Goal: Check status: Check status

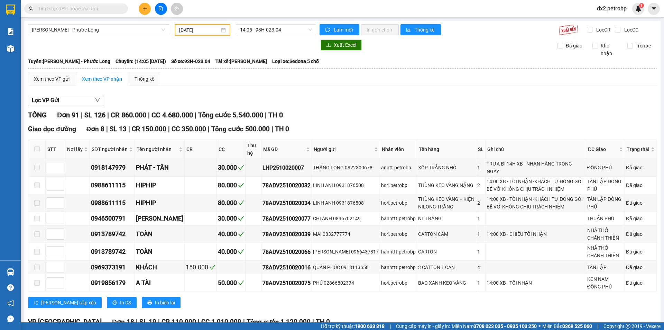
click at [224, 29] on div "[DATE]" at bounding box center [202, 30] width 47 height 8
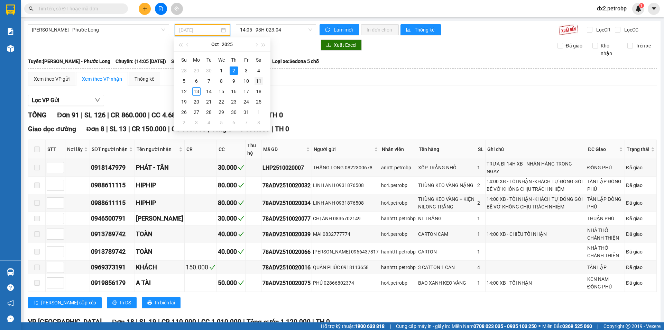
click at [258, 81] on div "11" at bounding box center [259, 81] width 8 height 8
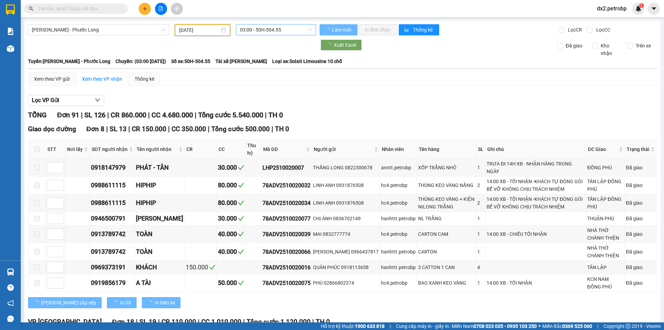
type input "[DATE]"
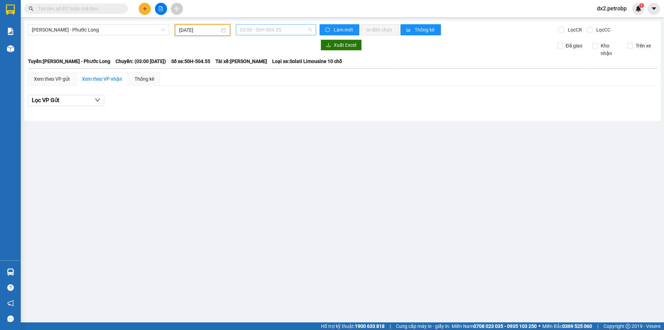
click at [312, 27] on span "03:00 - 50H-504.55" at bounding box center [276, 30] width 72 height 10
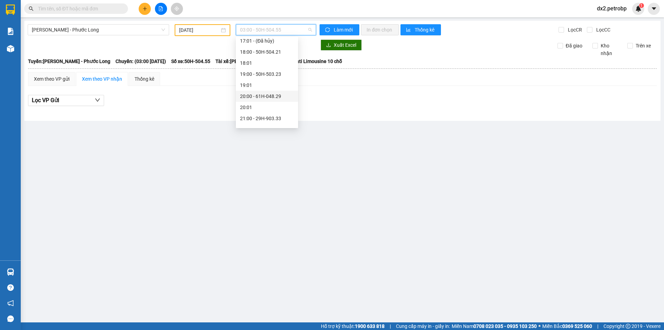
scroll to position [277, 0]
click at [269, 53] on div "14:05 - 93H-020.96" at bounding box center [267, 55] width 54 height 8
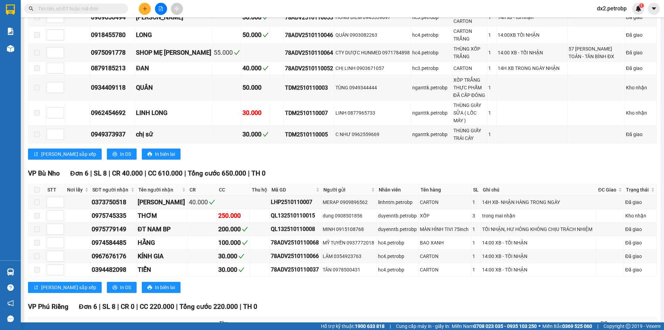
scroll to position [899, 0]
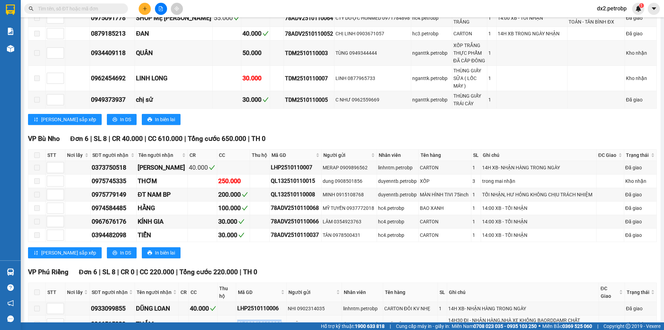
drag, startPoint x: 281, startPoint y: 257, endPoint x: 234, endPoint y: 261, distance: 47.3
click at [234, 315] on tr "0966515039 THẮM QL132510110006 THIỆN 0767011443 duyenntb.petrobp TRÁI CÂY 2 14H…" at bounding box center [342, 324] width 628 height 18
copy div "QL132510110006"
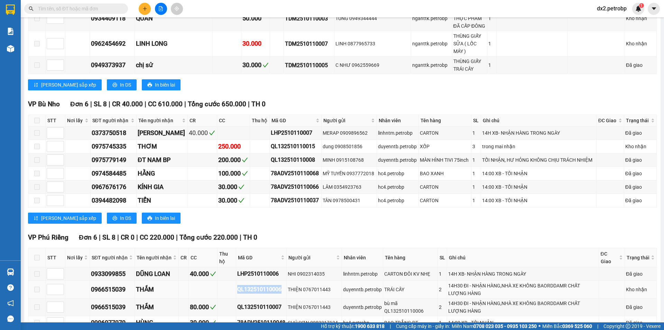
drag, startPoint x: 281, startPoint y: 222, endPoint x: 235, endPoint y: 229, distance: 46.8
click at [235, 281] on tr "0966515039 THẮM QL132510110006 THIỆN 0767011443 duyenntb.petrobp TRÁI CÂY 2 14H…" at bounding box center [342, 290] width 628 height 18
copy div "QL132510110006"
click at [89, 6] on input "text" at bounding box center [79, 9] width 82 height 8
paste input "QL132510110006"
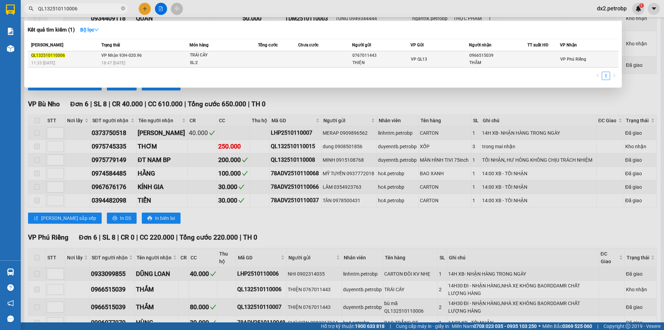
type input "QL132510110006"
click at [206, 58] on div "TRÁI CÂY" at bounding box center [216, 56] width 52 height 8
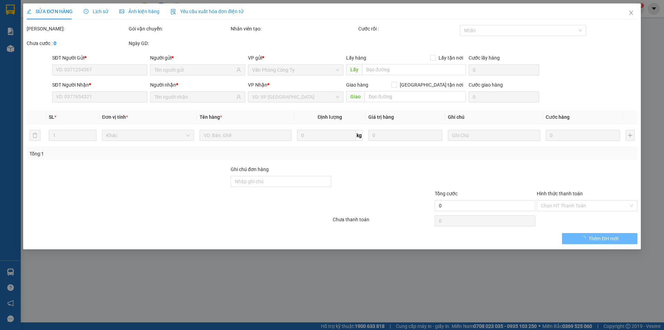
type input "0767011443"
type input "THIỆN"
type input "0966515039"
type input "THẮM"
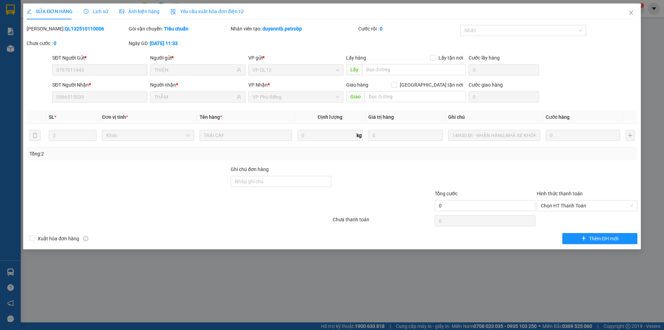
click at [97, 13] on span "Lịch sử" at bounding box center [96, 12] width 25 height 6
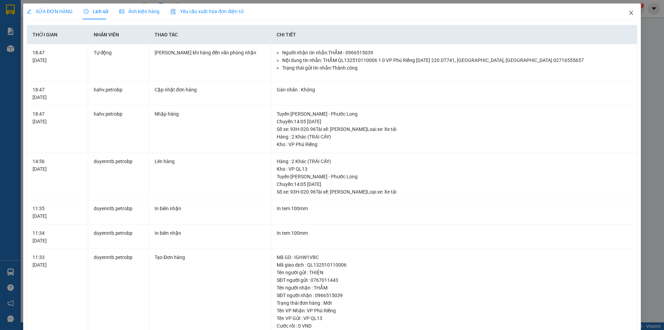
click at [628, 11] on icon "close" at bounding box center [631, 13] width 6 height 6
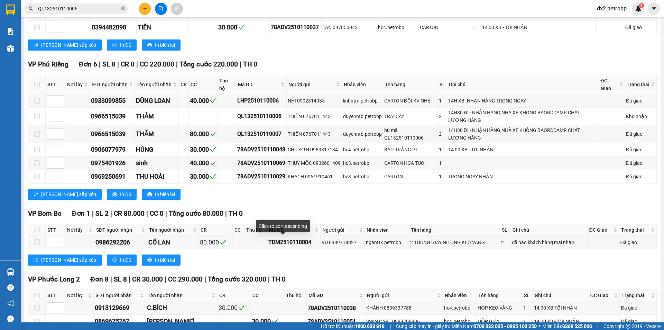
scroll to position [1072, 0]
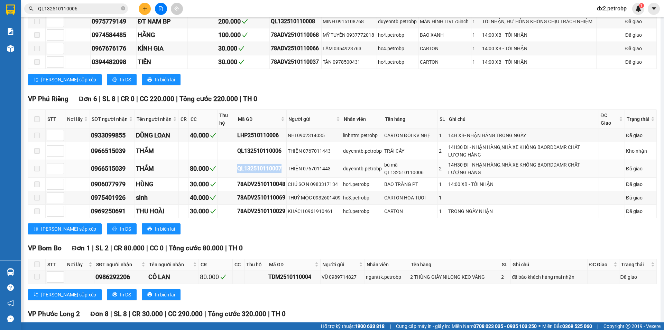
drag, startPoint x: 280, startPoint y: 102, endPoint x: 230, endPoint y: 105, distance: 50.6
click at [230, 160] on tr "0966515039 THẮM 80.000 QL132510110007 THIỆN 0767011443 duyenntb.petrobp bù mã Q…" at bounding box center [342, 169] width 628 height 18
copy div "QL132510110007"
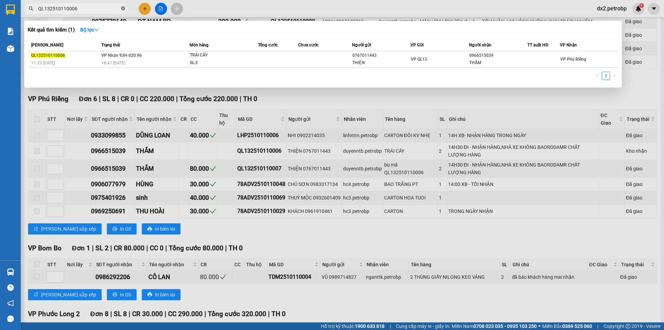
click at [122, 8] on icon "close-circle" at bounding box center [123, 8] width 4 height 4
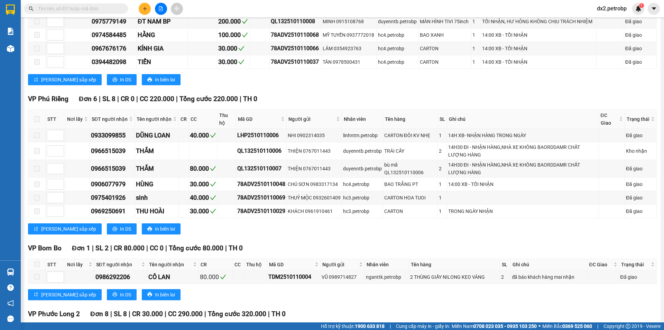
click at [96, 9] on input "text" at bounding box center [79, 9] width 82 height 8
paste input "QL132510110007"
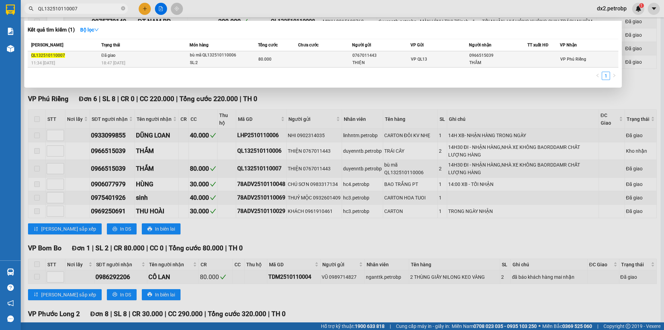
type input "QL132510110007"
click at [217, 56] on div "bù mã QL132510110006" at bounding box center [216, 56] width 52 height 8
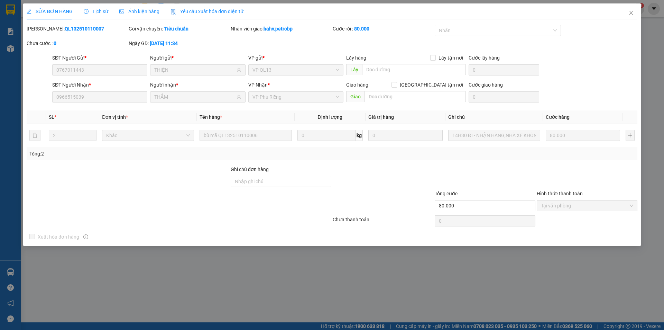
click at [95, 11] on span "Lịch sử" at bounding box center [96, 12] width 25 height 6
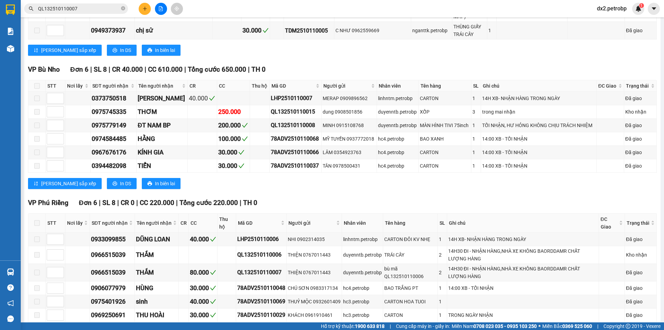
scroll to position [1072, 0]
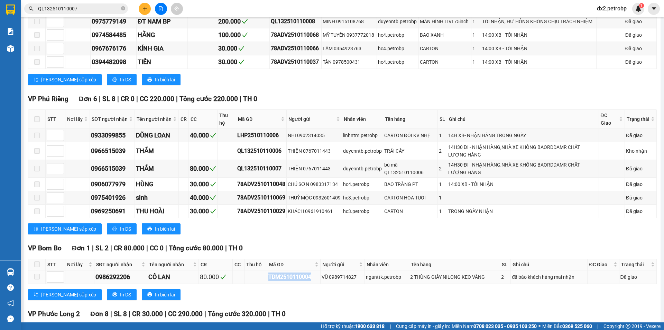
drag, startPoint x: 309, startPoint y: 211, endPoint x: 263, endPoint y: 216, distance: 46.7
click at [263, 270] on tr "0986292206 CÔ LAN 80.000 TDM2510110004 VŨ 0989714827 nganttk.petrobp 2 THÙNG GI…" at bounding box center [342, 276] width 628 height 13
copy div "TDM2510110004"
click at [123, 8] on icon "close-circle" at bounding box center [123, 8] width 4 height 4
click at [96, 9] on input "text" at bounding box center [79, 9] width 82 height 8
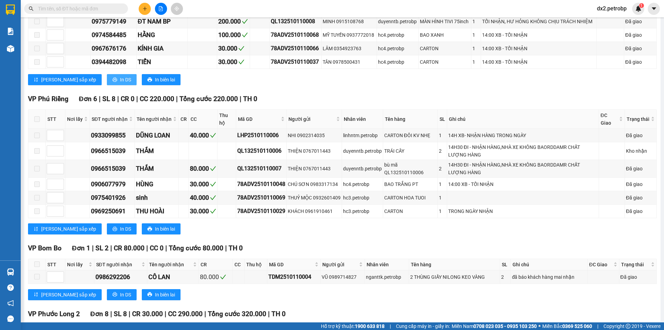
paste input "TDM2510110004"
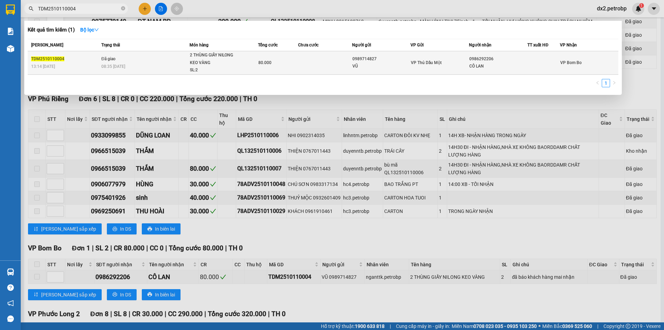
type input "TDM2510110004"
click at [222, 60] on div "2 THÙNG GIẤY NILONG KEO VÀNG" at bounding box center [216, 59] width 52 height 15
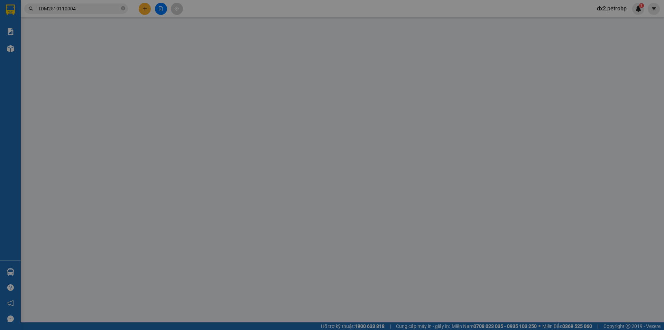
type input "0989714827"
type input "VŨ"
type input "0986292206"
type input "CÔ LAN"
type input "80.000"
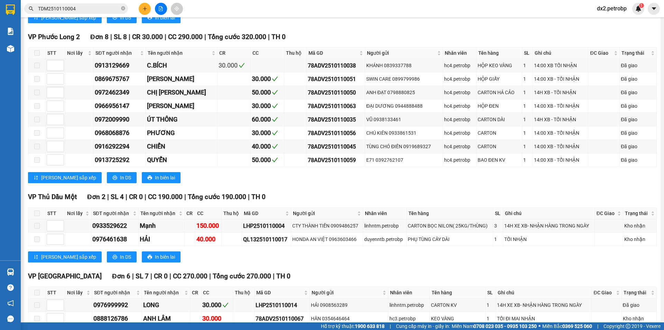
scroll to position [1520, 0]
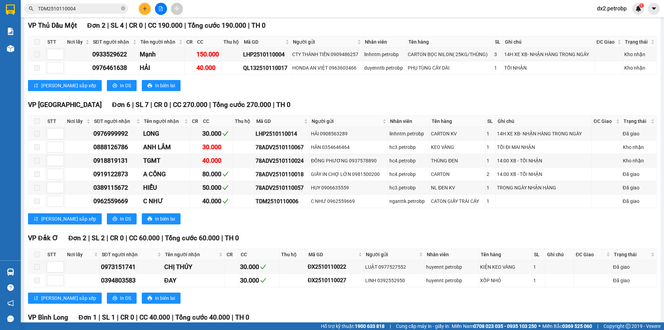
drag, startPoint x: 347, startPoint y: 280, endPoint x: 304, endPoint y: 283, distance: 42.7
copy div "LHP2510110012"
click at [122, 8] on icon "close-circle" at bounding box center [123, 8] width 4 height 4
click at [96, 3] on div "Kết quả tìm kiếm ( 1 ) Bộ lọc Mã ĐH Trạng thái Món hàng Tổng cước Chưa cước Ngư…" at bounding box center [67, 9] width 135 height 12
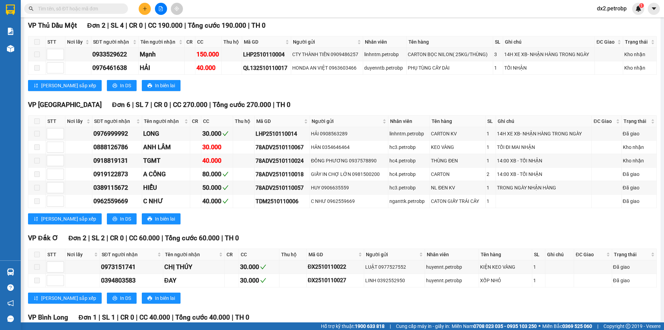
click at [96, 6] on input "text" at bounding box center [79, 9] width 82 height 8
paste input "LHP2510110012"
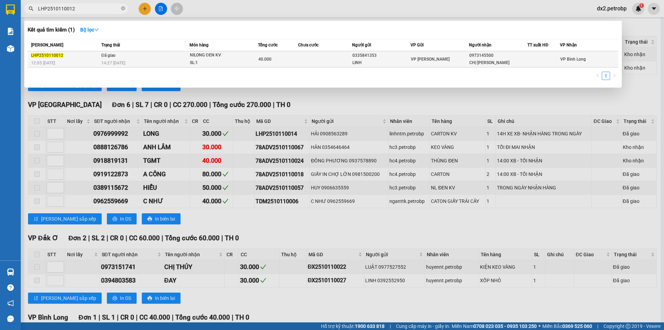
type input "LHP2510110012"
click at [256, 64] on span "NILONG ĐEN KV SL: 1" at bounding box center [224, 59] width 68 height 15
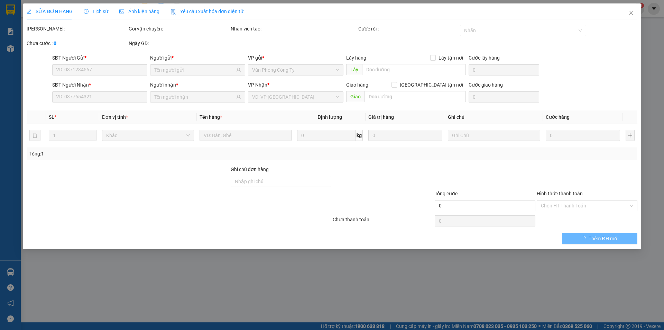
type input "0335841353"
type input "LINH"
type input "0973145500"
type input "CHỊ [PERSON_NAME]"
type input "40.000"
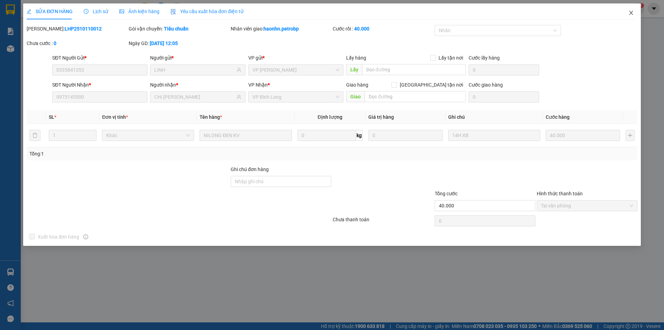
click at [632, 12] on icon "close" at bounding box center [631, 13] width 6 height 6
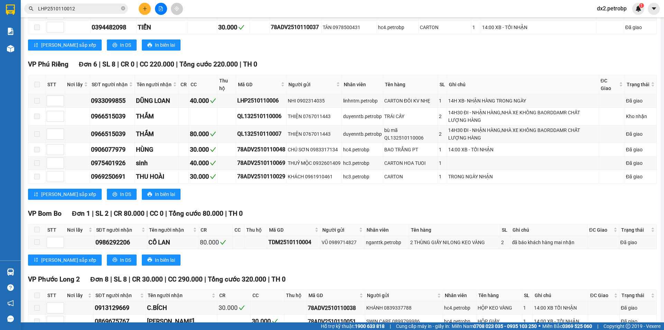
scroll to position [1141, 0]
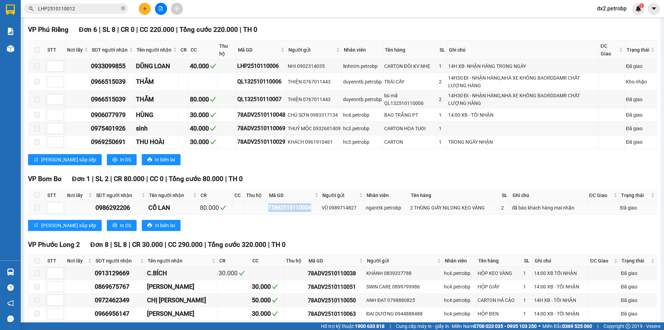
drag, startPoint x: 309, startPoint y: 141, endPoint x: 260, endPoint y: 145, distance: 48.6
click at [260, 201] on tr "0986292206 CÔ LAN 80.000 TDM2510110004 VŨ 0989714827 nganttk.petrobp 2 THÙNG GI…" at bounding box center [342, 207] width 628 height 13
copy div "TDM2510110004"
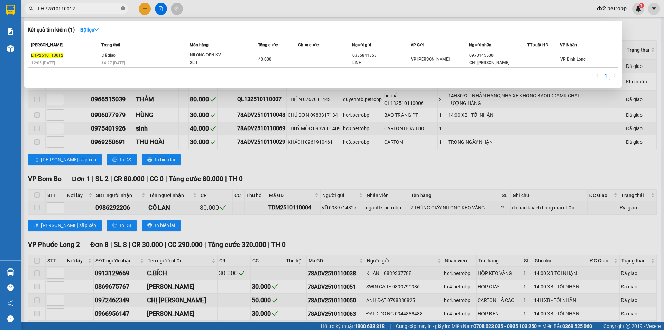
click at [123, 10] on icon "close-circle" at bounding box center [123, 8] width 4 height 4
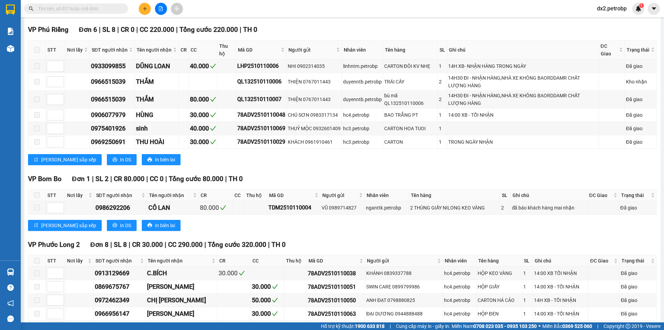
click at [105, 9] on input "text" at bounding box center [79, 9] width 82 height 8
paste input "TDM2510110004"
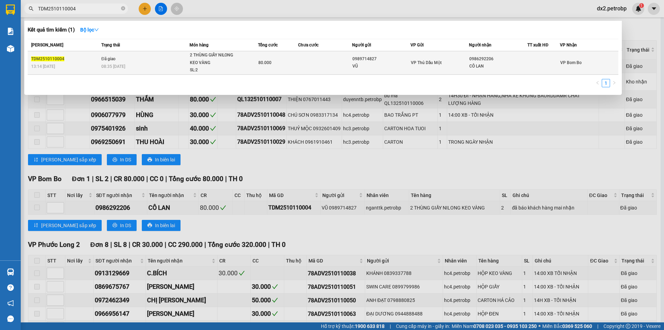
type input "TDM2510110004"
click at [319, 65] on td at bounding box center [325, 63] width 54 height 24
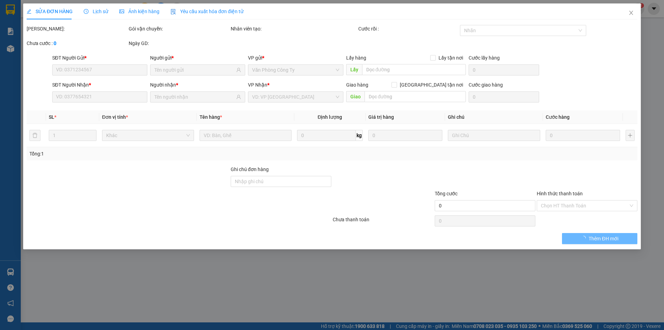
type input "0989714827"
type input "VŨ"
type input "0986292206"
type input "CÔ LAN"
type input "80.000"
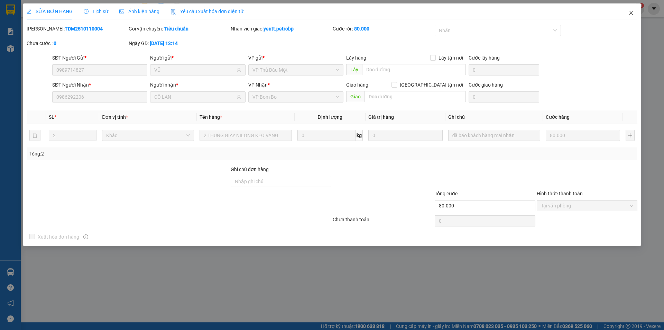
click at [631, 13] on icon "close" at bounding box center [631, 13] width 4 height 4
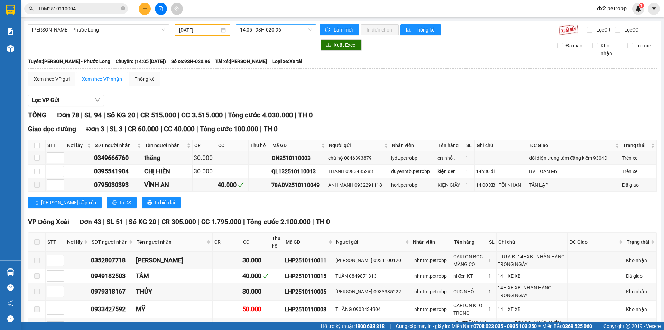
click at [309, 29] on span "14:05 - 93H-020.96" at bounding box center [276, 30] width 72 height 10
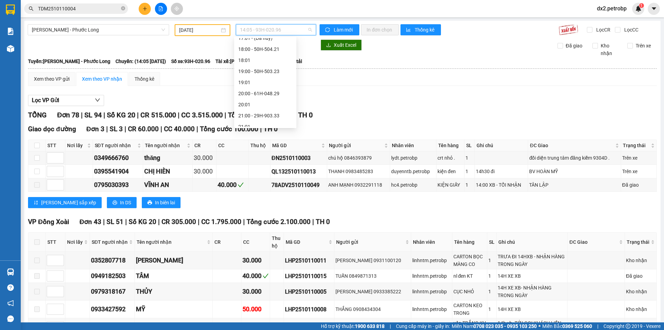
scroll to position [383, 0]
click at [270, 103] on div "21:05 - 50H-074.37" at bounding box center [265, 103] width 54 height 8
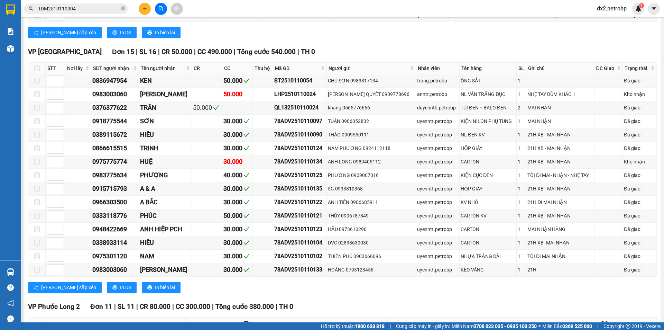
scroll to position [564, 0]
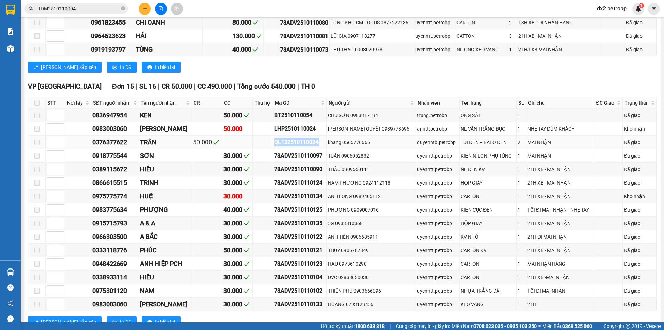
drag, startPoint x: 317, startPoint y: 146, endPoint x: 266, endPoint y: 148, distance: 51.2
click at [266, 148] on tr "0376377622 TRÂN 50.000 QL132510110024 khang 0565776666 duyenntb.petrobp TÚI ĐEN…" at bounding box center [342, 142] width 628 height 13
copy div "QL132510110024"
click at [122, 8] on icon "close-circle" at bounding box center [123, 8] width 4 height 4
click at [95, 9] on input "text" at bounding box center [79, 9] width 82 height 8
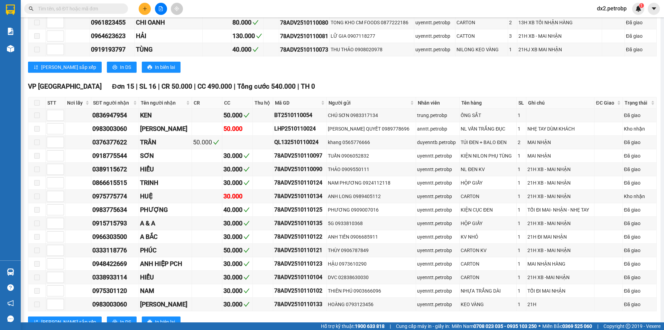
paste input "QL132510110024"
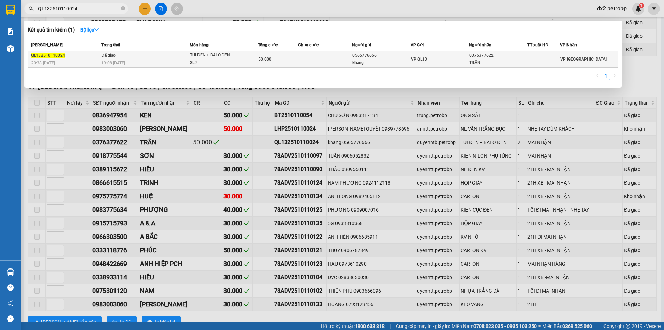
type input "QL132510110024"
click at [218, 61] on div "SL: 2" at bounding box center [216, 63] width 52 height 8
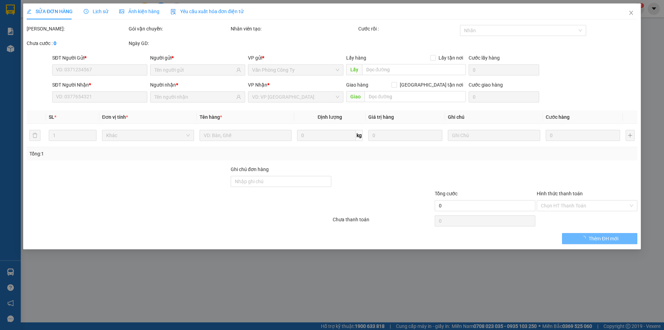
type input "0565776666"
type input "khang"
type input "0376377622"
type input "TRÂN"
type input "50.000"
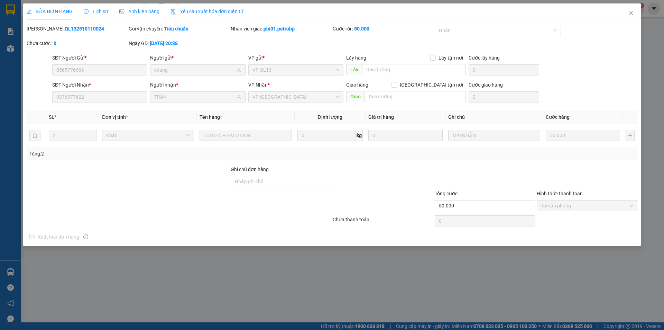
click at [93, 9] on span "Lịch sử" at bounding box center [96, 12] width 25 height 6
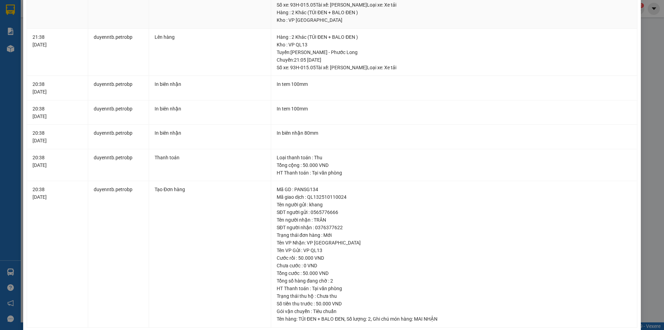
scroll to position [184, 0]
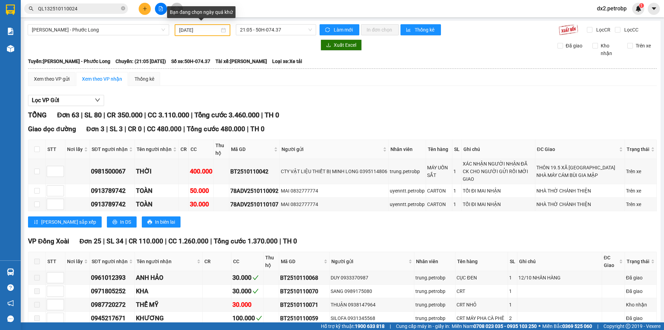
click at [221, 28] on div "[DATE]" at bounding box center [202, 30] width 47 height 8
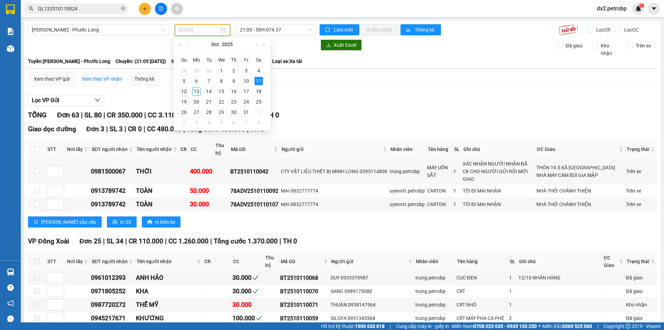
click at [185, 91] on div "12" at bounding box center [184, 91] width 8 height 8
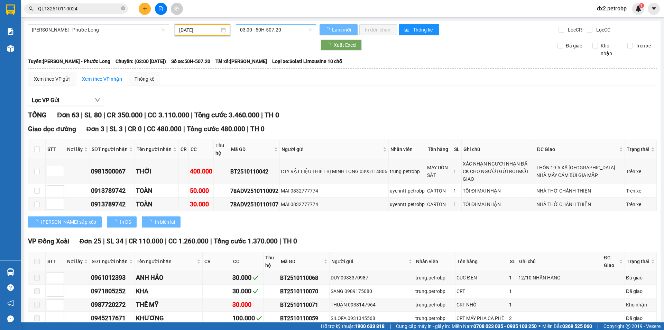
type input "[DATE]"
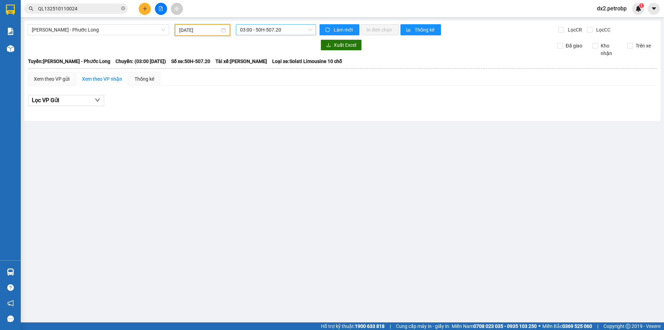
click at [309, 29] on span "03:00 - 50H-507.20" at bounding box center [276, 30] width 72 height 10
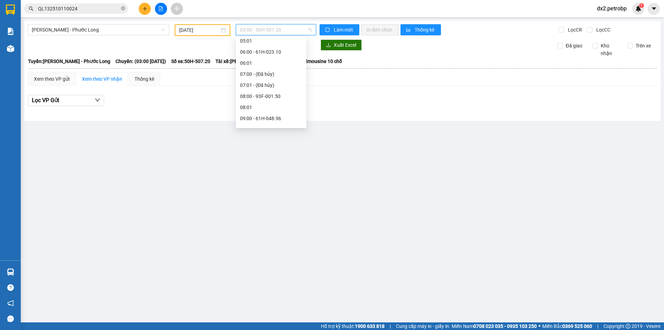
scroll to position [104, 0]
click at [278, 106] on div "09:05 - 50H-363.26" at bounding box center [271, 106] width 62 height 8
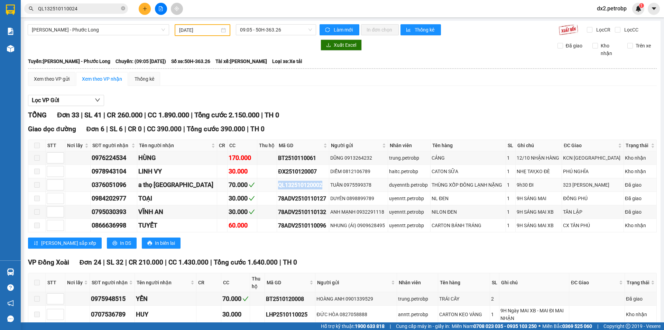
drag, startPoint x: 297, startPoint y: 184, endPoint x: 253, endPoint y: 185, distance: 45.0
click at [278, 185] on div "QL132510120002" at bounding box center [303, 185] width 50 height 9
copy div "QL132510120002"
click at [124, 6] on span at bounding box center [123, 9] width 4 height 7
click at [113, 8] on input "text" at bounding box center [79, 9] width 82 height 8
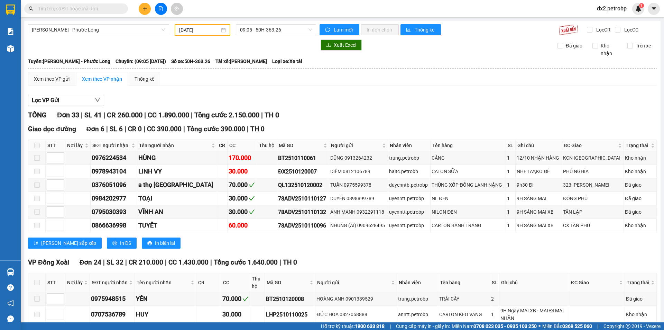
paste input "QL132510120002"
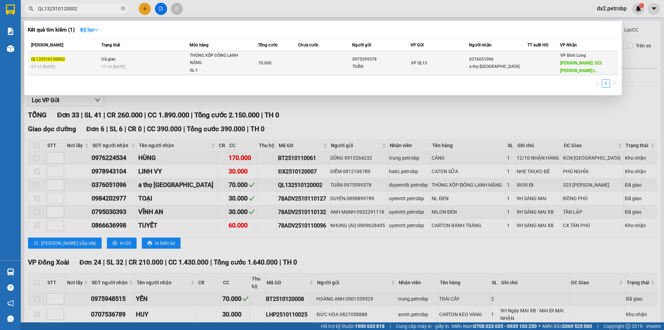
type input "QL132510120002"
click at [240, 60] on div "THÙNG XỐP ĐÔNG LẠNH NẶNG" at bounding box center [216, 59] width 52 height 15
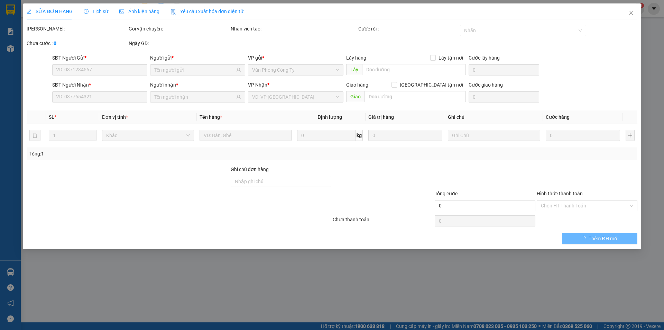
type input "0975599378"
type input "TUẤN"
type input "0376051096"
type input "a thọ [GEOGRAPHIC_DATA]"
type input "323 [PERSON_NAME]"
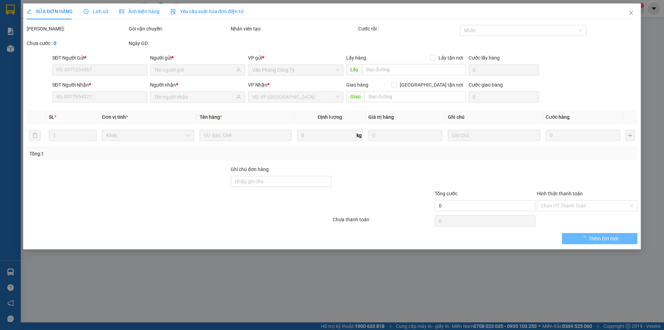
type input "70.000"
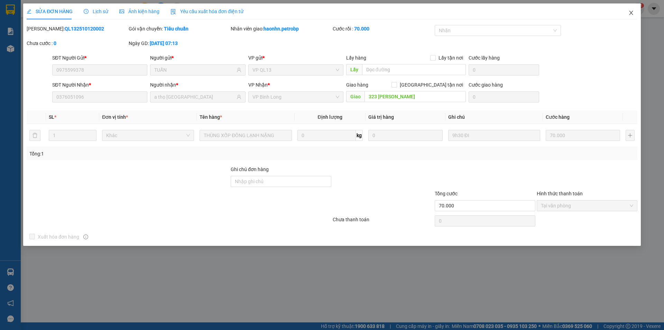
click at [631, 11] on icon "close" at bounding box center [631, 13] width 6 height 6
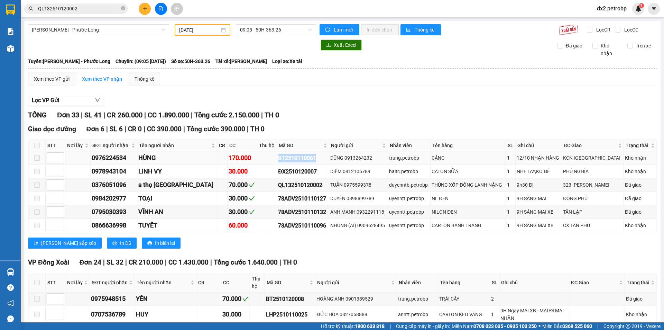
drag, startPoint x: 291, startPoint y: 158, endPoint x: 251, endPoint y: 162, distance: 40.3
click at [251, 162] on tr "0976224534 HÙNG 170.000 BT2510110061 DŨNG 0913264232 trung.[GEOGRAPHIC_DATA] 1 …" at bounding box center [342, 157] width 628 height 13
copy div "BT2510110061"
click at [123, 9] on icon "close-circle" at bounding box center [123, 8] width 4 height 4
click at [104, 7] on input "text" at bounding box center [79, 9] width 82 height 8
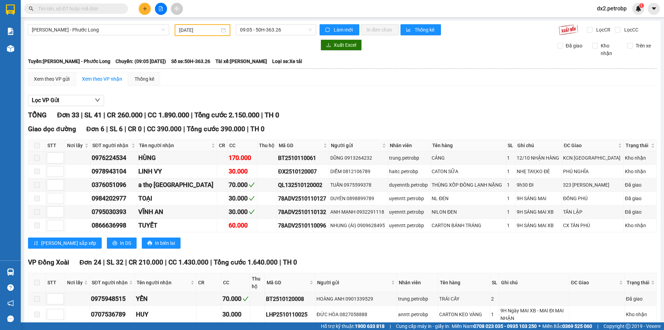
paste input "BT2510110061"
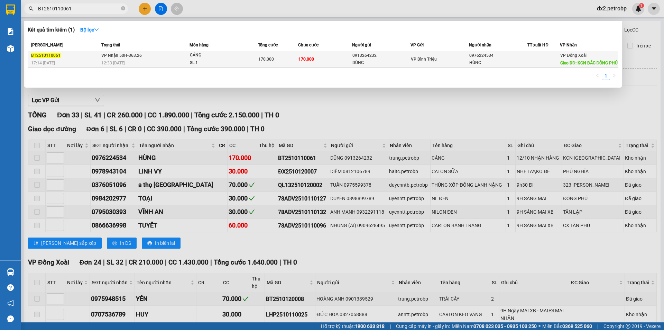
type input "BT2510110061"
click at [231, 64] on div "SL: 1" at bounding box center [216, 63] width 52 height 8
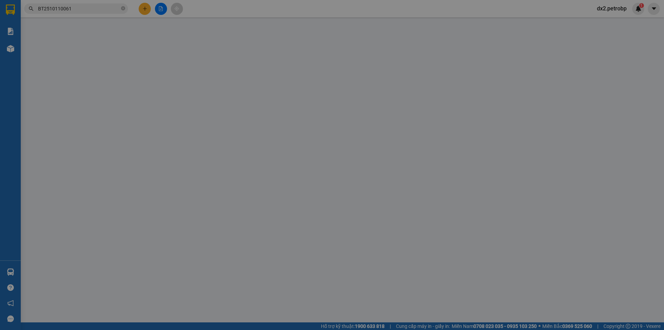
type input "0913264232"
type input "DŨNG"
type input "0976224534"
type input "HÙNG"
type input "KCN [GEOGRAPHIC_DATA]"
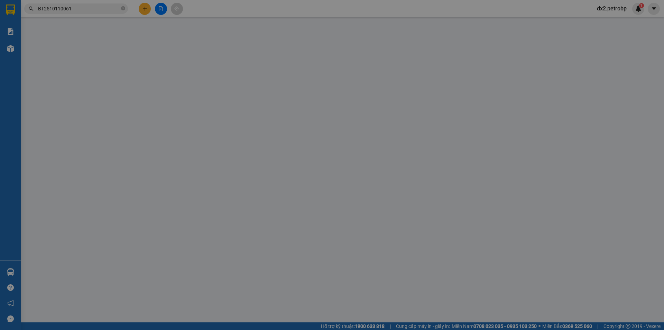
type input "170.000"
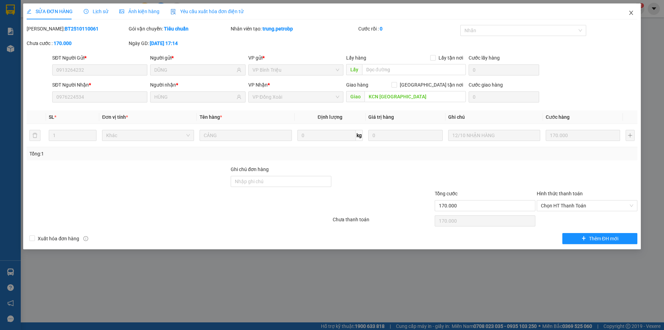
click at [631, 12] on icon "close" at bounding box center [631, 13] width 6 height 6
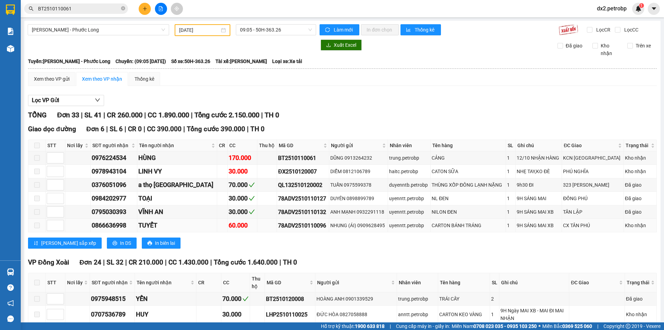
click at [302, 224] on div "78ADV2510110096" at bounding box center [303, 225] width 50 height 9
drag, startPoint x: 297, startPoint y: 185, endPoint x: 251, endPoint y: 186, distance: 45.3
click at [277, 186] on td "QL132510120002" at bounding box center [303, 184] width 52 height 13
copy div "QL132510120002"
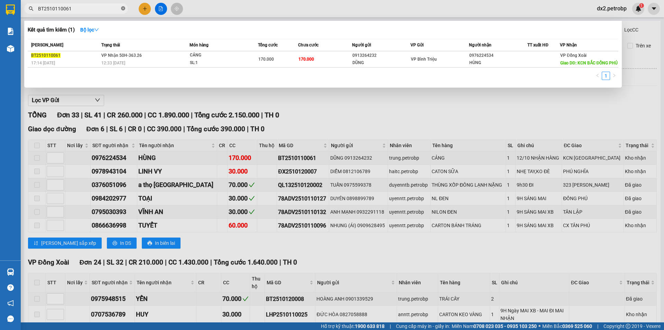
click at [122, 9] on icon "close-circle" at bounding box center [123, 8] width 4 height 4
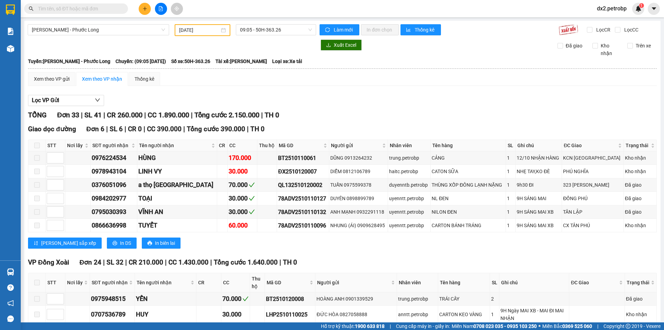
click at [101, 7] on input "text" at bounding box center [79, 9] width 82 height 8
paste input "QL132510120002"
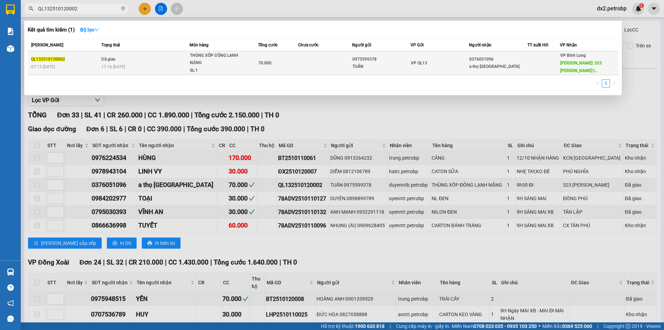
type input "QL132510120002"
click at [187, 62] on td "Đã giao 17:16 [DATE]" at bounding box center [145, 63] width 90 height 24
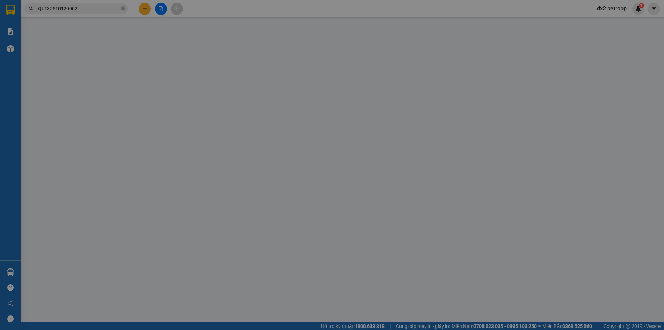
type input "0975599378"
type input "TUẤN"
type input "0376051096"
type input "a thọ [GEOGRAPHIC_DATA]"
type input "323 [PERSON_NAME]"
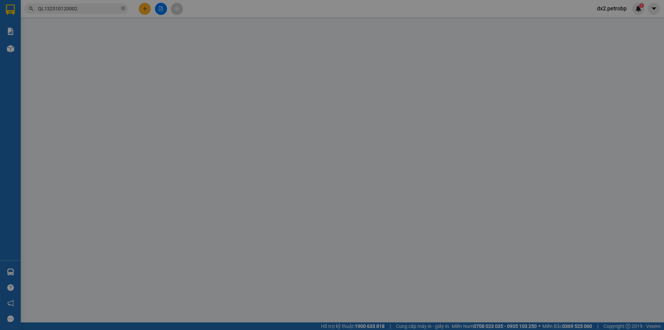
type input "70.000"
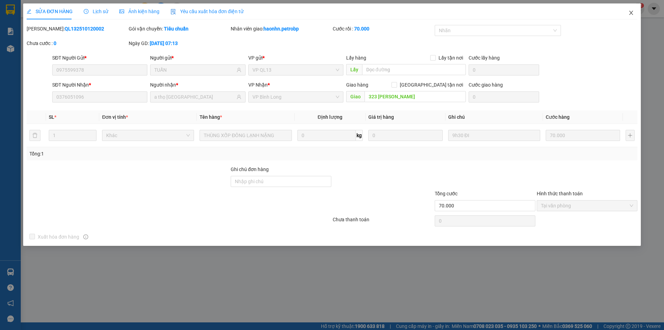
click at [631, 11] on icon "close" at bounding box center [631, 13] width 6 height 6
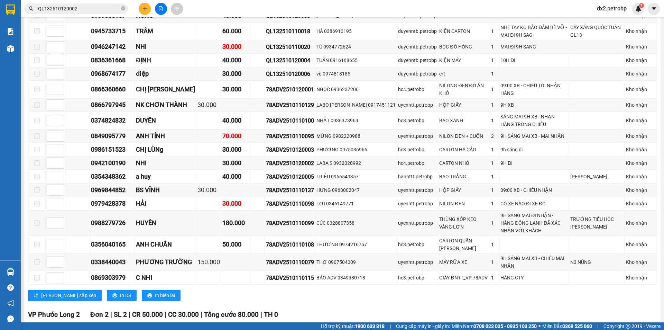
scroll to position [415, 0]
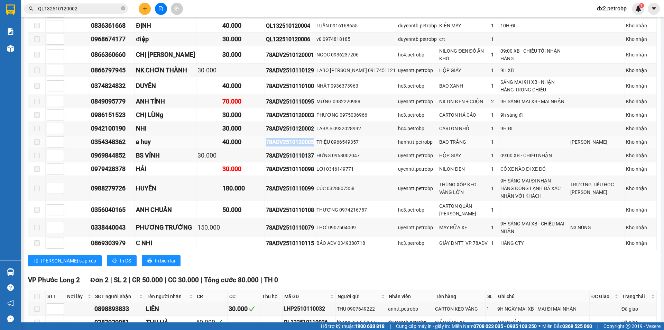
drag, startPoint x: 319, startPoint y: 133, endPoint x: 270, endPoint y: 135, distance: 48.1
click at [270, 138] on div "78ADV2510120005" at bounding box center [290, 142] width 48 height 9
click at [122, 8] on icon "close-circle" at bounding box center [123, 8] width 4 height 4
click at [100, 10] on input "text" at bounding box center [79, 9] width 82 height 8
paste input "78ADV2510120005"
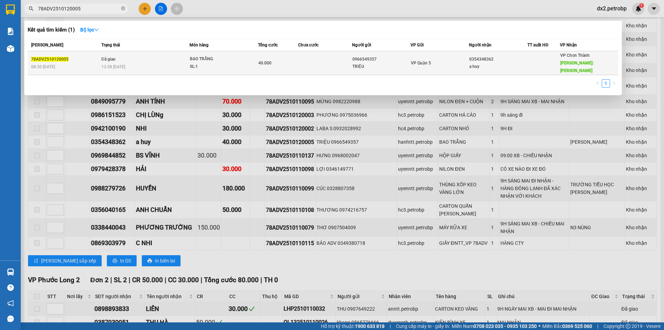
type input "78ADV2510120005"
click at [287, 59] on div "40.000" at bounding box center [278, 63] width 40 height 8
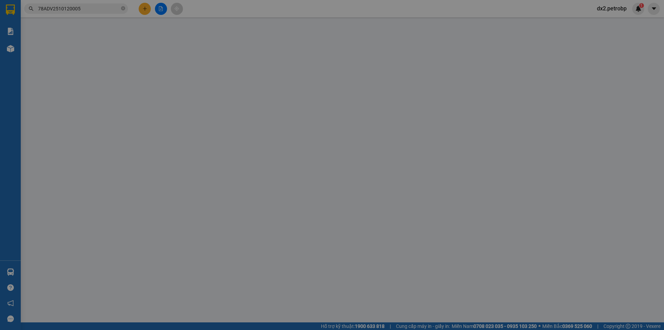
type input "0966549357"
type input "TRIỆU"
type input "0354348362"
type input "a huy"
type input "[PERSON_NAME]"
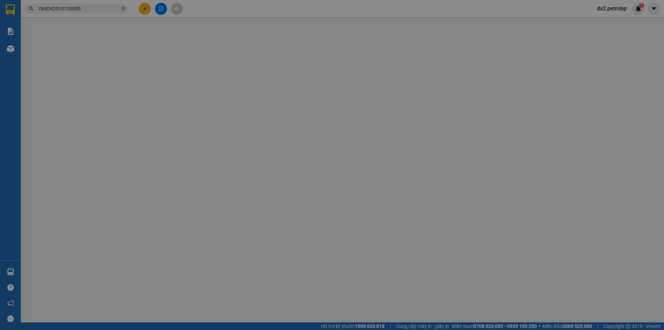
type input "40.000"
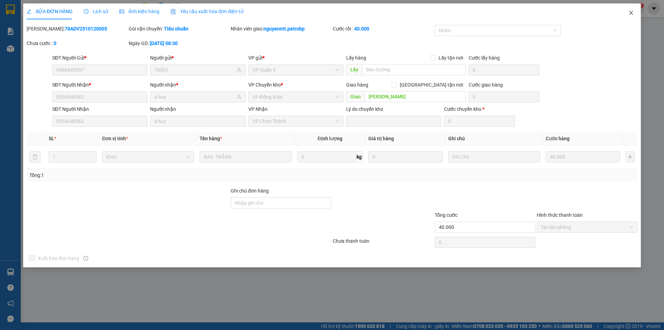
click at [630, 13] on icon "close" at bounding box center [631, 13] width 6 height 6
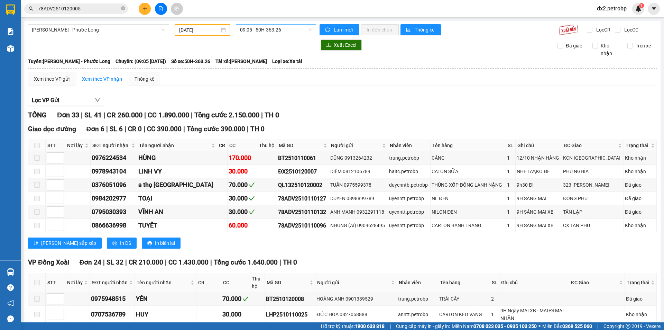
click at [308, 29] on span "09:05 - 50H-363.26" at bounding box center [276, 30] width 72 height 10
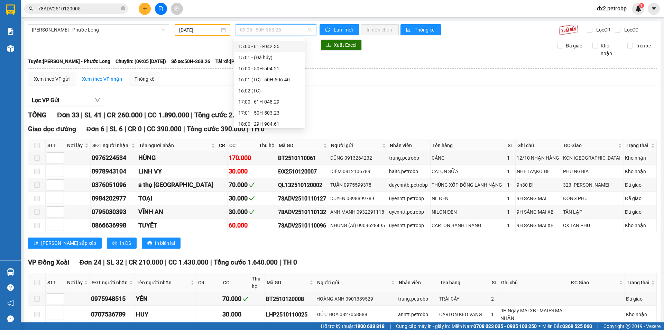
scroll to position [261, 0]
click at [275, 68] on div "14:05 - 93H-020.96" at bounding box center [269, 70] width 62 height 8
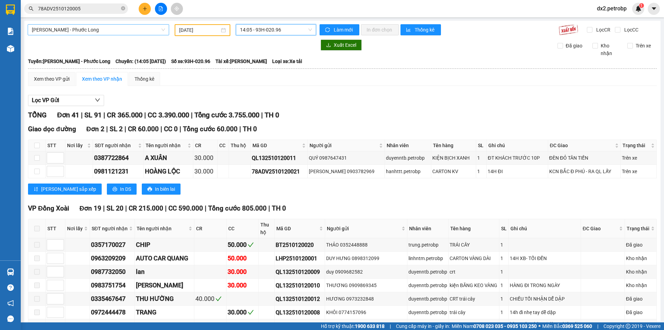
click at [163, 30] on span "[PERSON_NAME] - Phước Long" at bounding box center [98, 30] width 133 height 10
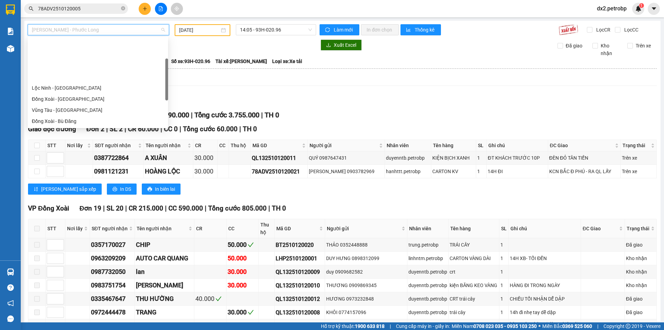
scroll to position [55, 0]
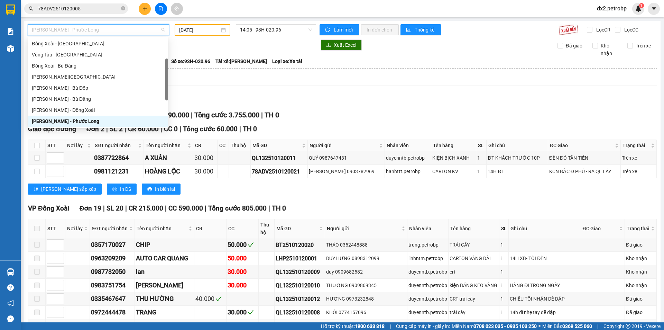
click at [110, 6] on input "78ADV2510120005" at bounding box center [79, 9] width 82 height 8
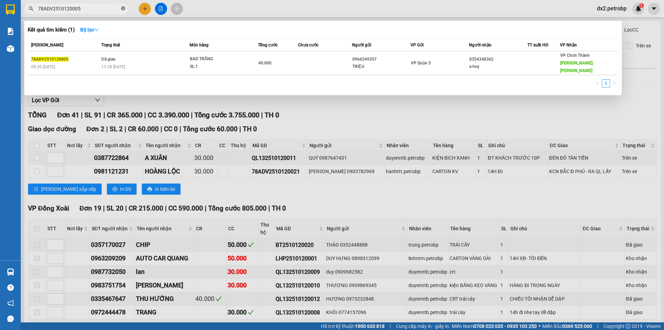
click at [122, 8] on icon "close-circle" at bounding box center [123, 8] width 4 height 4
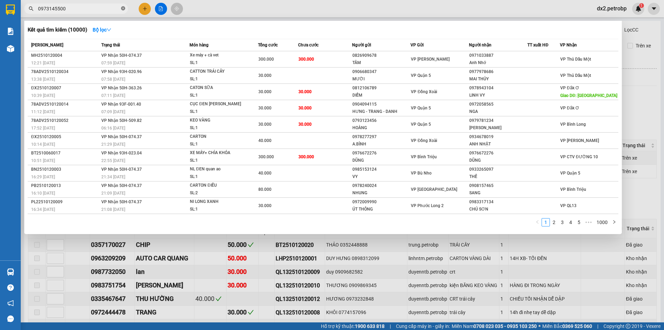
type input "0973145500"
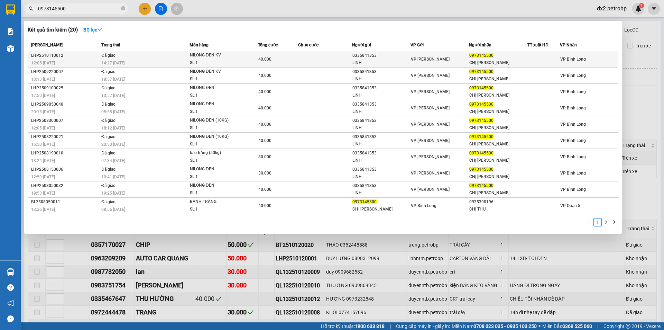
click at [228, 59] on div "SL: 1" at bounding box center [216, 63] width 52 height 8
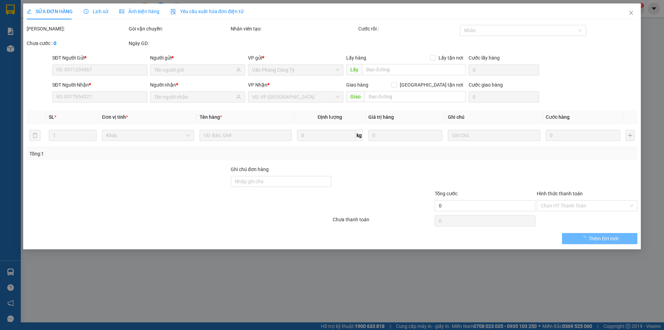
type input "0335841353"
type input "LINH"
type input "0973145500"
type input "CHỊ [PERSON_NAME]"
type input "40.000"
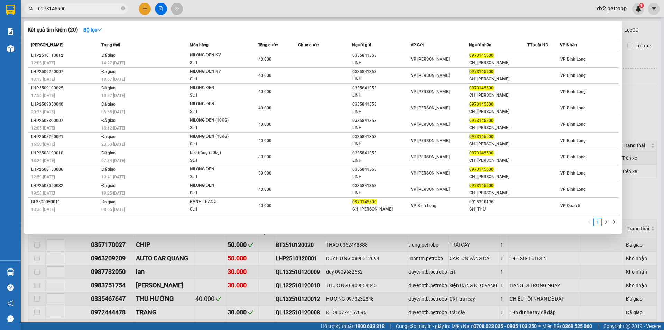
click at [109, 7] on input "0973145500" at bounding box center [79, 9] width 82 height 8
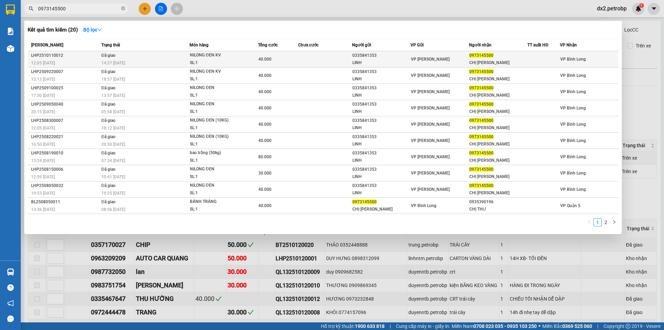
click at [228, 59] on div "SL: 1" at bounding box center [216, 63] width 52 height 8
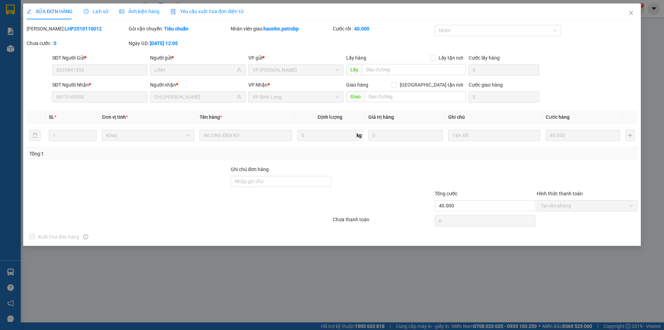
click at [95, 11] on span "Lịch sử" at bounding box center [96, 12] width 25 height 6
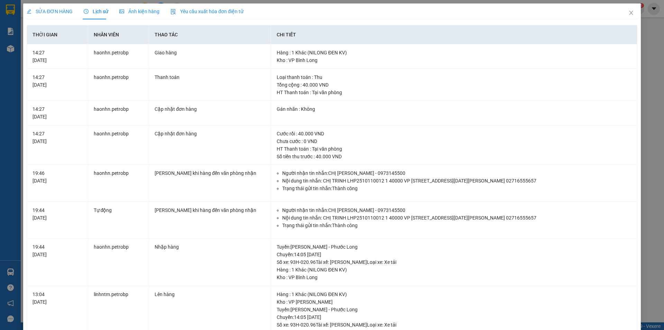
scroll to position [172, 0]
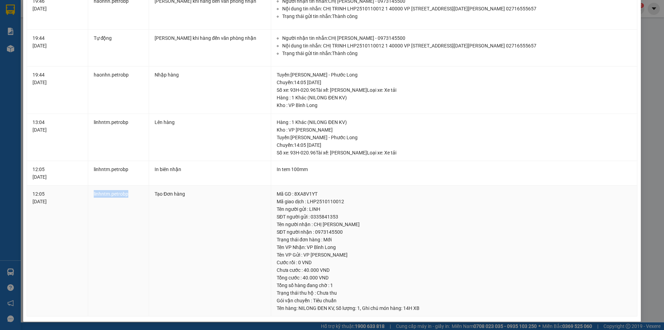
drag, startPoint x: 127, startPoint y: 194, endPoint x: 97, endPoint y: 218, distance: 39.0
click at [93, 198] on td "linhntm.petrobp" at bounding box center [118, 250] width 61 height 131
drag, startPoint x: 340, startPoint y: 201, endPoint x: 306, endPoint y: 201, distance: 34.2
click at [306, 201] on div "Mã giao dịch : LHP2510110012" at bounding box center [454, 202] width 355 height 8
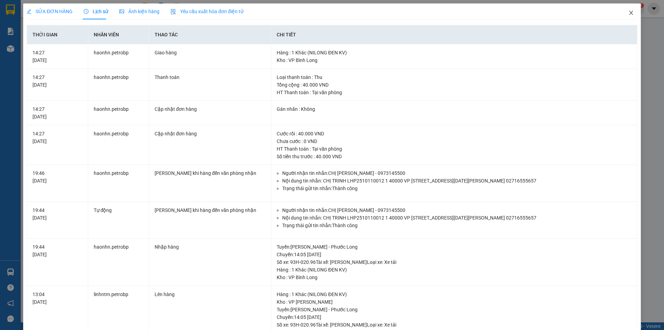
click at [628, 12] on icon "close" at bounding box center [631, 13] width 6 height 6
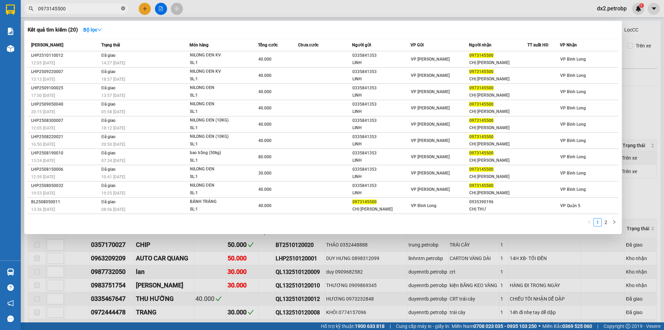
click at [123, 7] on icon "close-circle" at bounding box center [123, 8] width 4 height 4
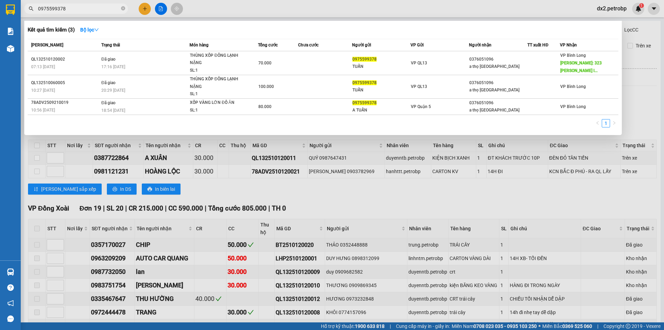
type input "0975599378"
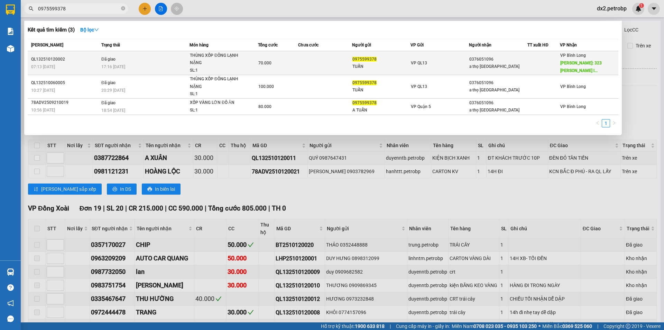
click at [212, 62] on div "THÙNG XỐP ĐÔNG LẠNH NẶNG" at bounding box center [216, 59] width 52 height 15
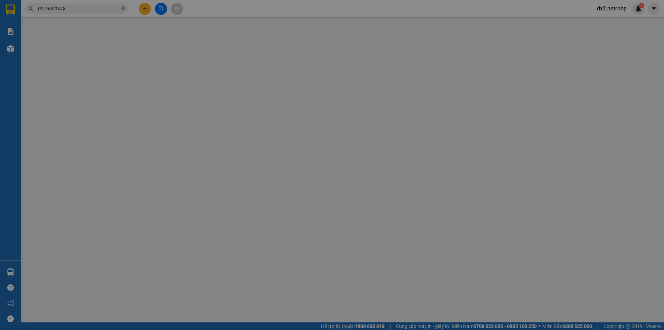
type input "0975599378"
type input "TUẤN"
type input "0376051096"
type input "a thọ [GEOGRAPHIC_DATA]"
type input "323 [PERSON_NAME]"
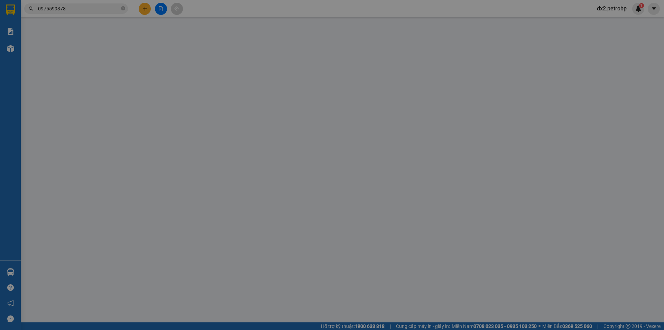
type input "70.000"
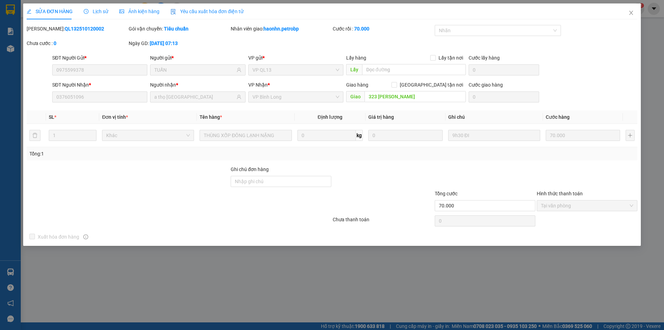
click at [98, 13] on span "Lịch sử" at bounding box center [96, 12] width 25 height 6
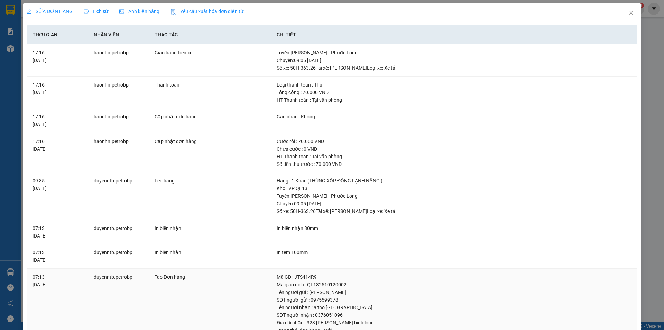
scroll to position [98, 0]
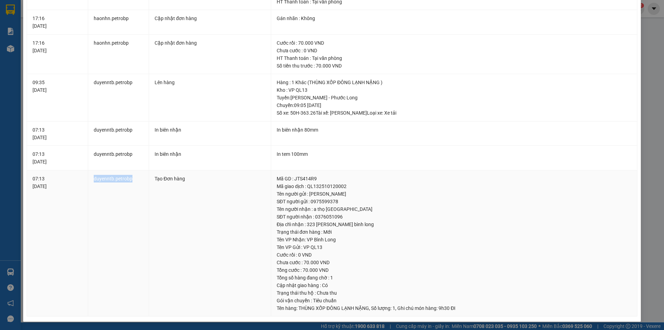
drag, startPoint x: 131, startPoint y: 178, endPoint x: 92, endPoint y: 180, distance: 39.1
click at [92, 180] on td "duyenntb.petrobp" at bounding box center [118, 243] width 61 height 146
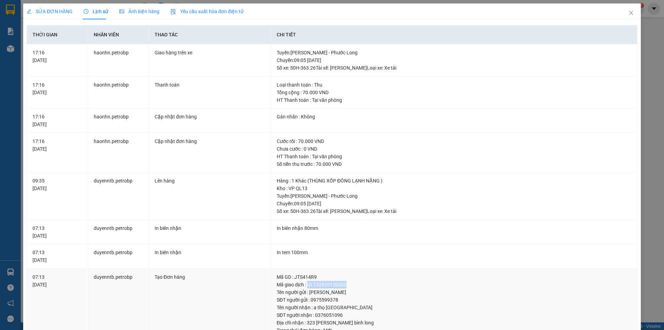
drag, startPoint x: 343, startPoint y: 284, endPoint x: 306, endPoint y: 285, distance: 36.7
click at [306, 285] on div "Mã giao dịch : QL132510120002" at bounding box center [454, 285] width 355 height 8
click at [628, 12] on icon "close" at bounding box center [631, 13] width 6 height 6
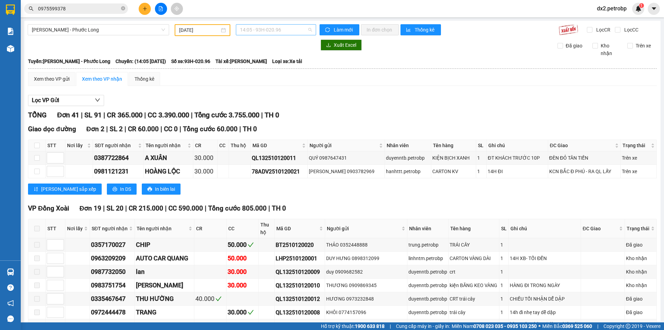
click at [308, 28] on span "14:05 - 93H-020.96" at bounding box center [276, 30] width 72 height 10
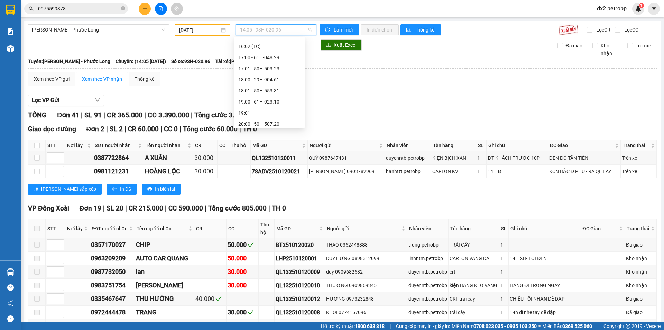
scroll to position [410, 0]
click at [272, 108] on div "22:00 - 61H-048.96" at bounding box center [269, 110] width 62 height 8
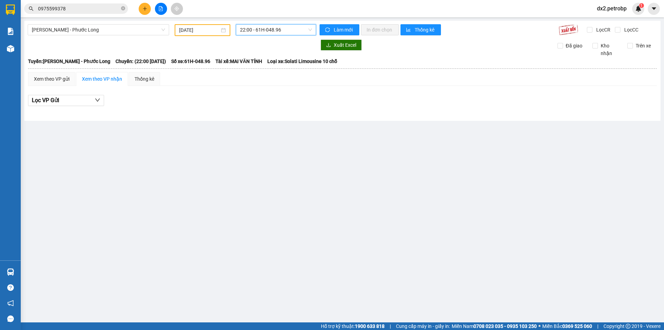
click at [224, 29] on div "[DATE]" at bounding box center [202, 30] width 47 height 8
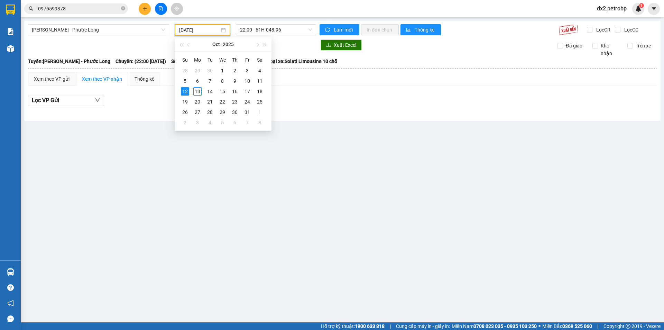
type input "[DATE]"
click at [356, 105] on div "Lọc VP Gửi" at bounding box center [342, 100] width 629 height 11
